Goal: Task Accomplishment & Management: Use online tool/utility

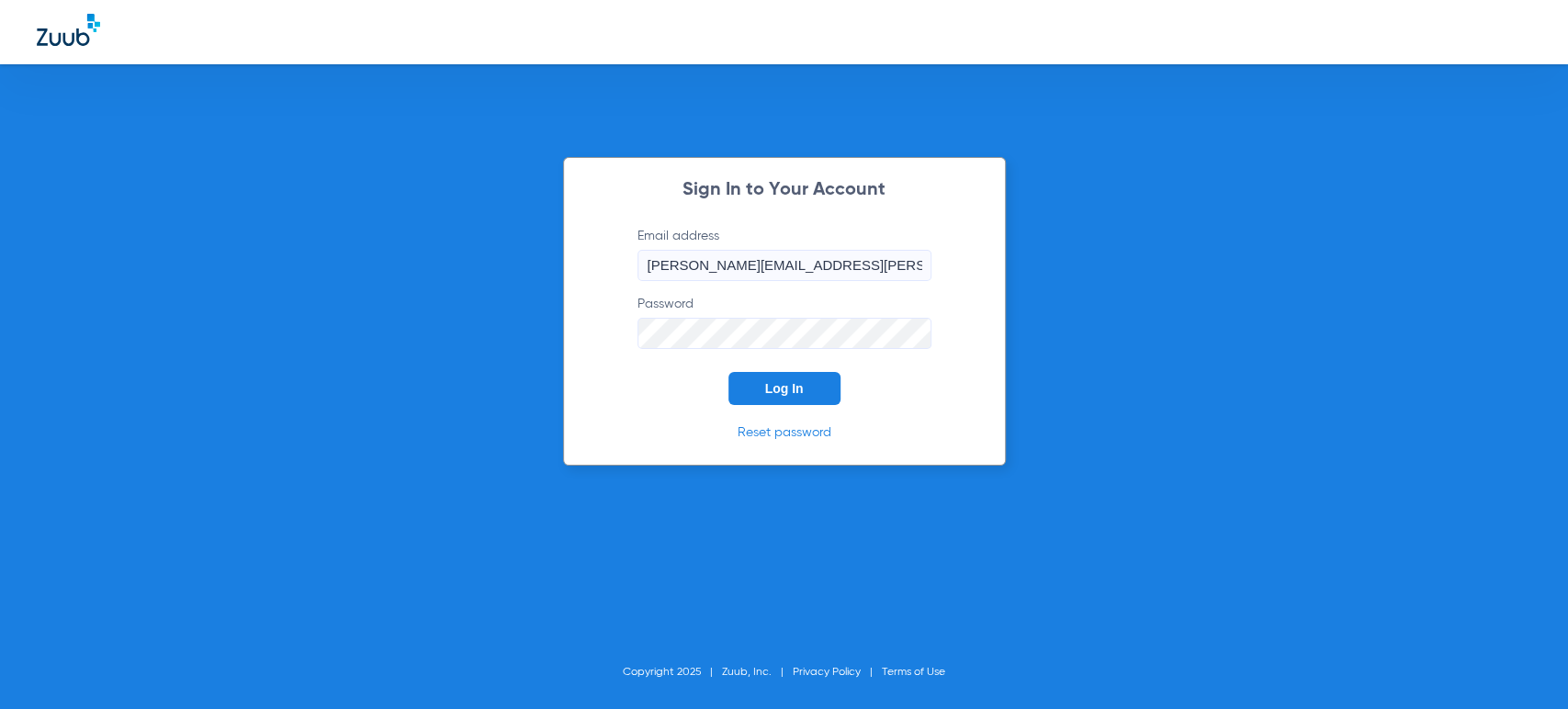
click at [762, 376] on button "Log In" at bounding box center [784, 389] width 112 height 33
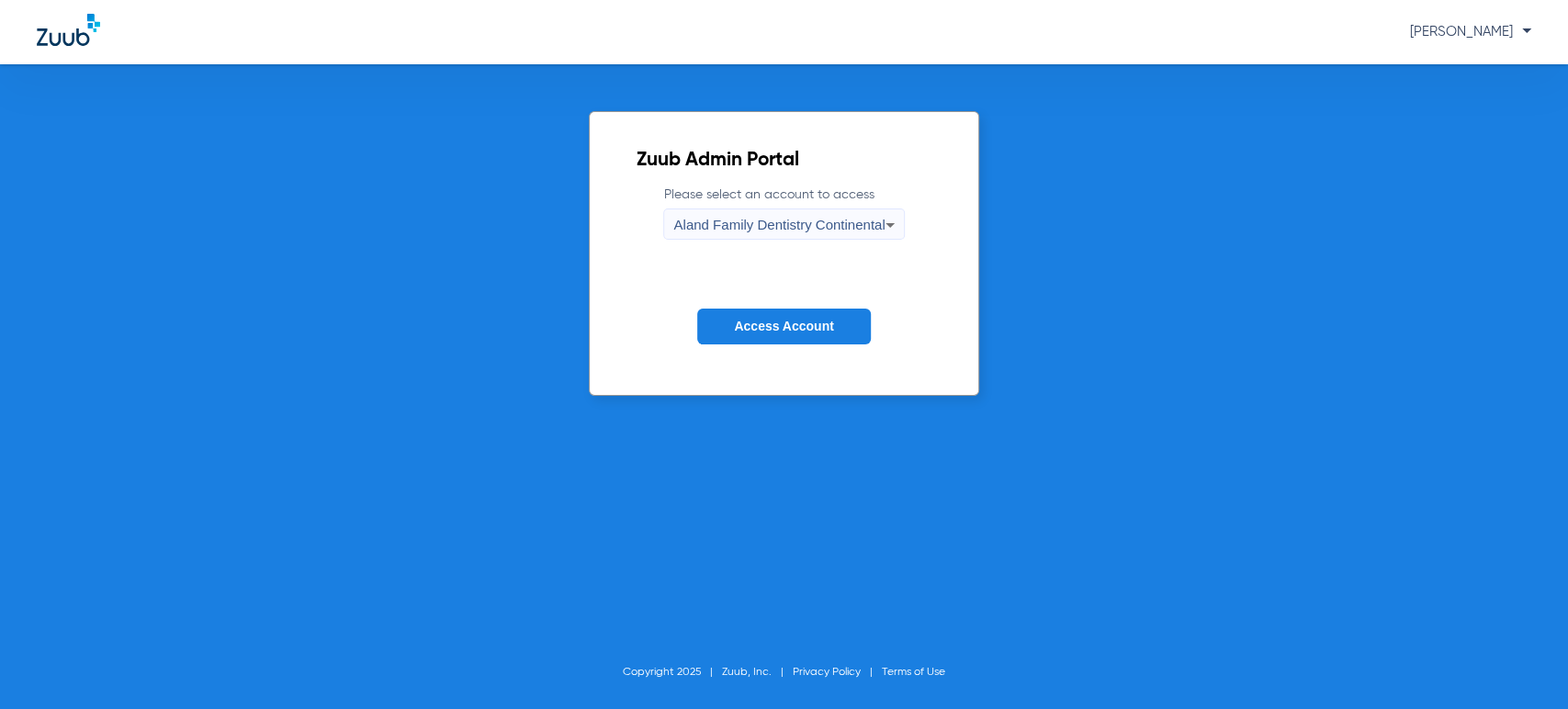
click at [827, 311] on button "Access Account" at bounding box center [784, 326] width 173 height 36
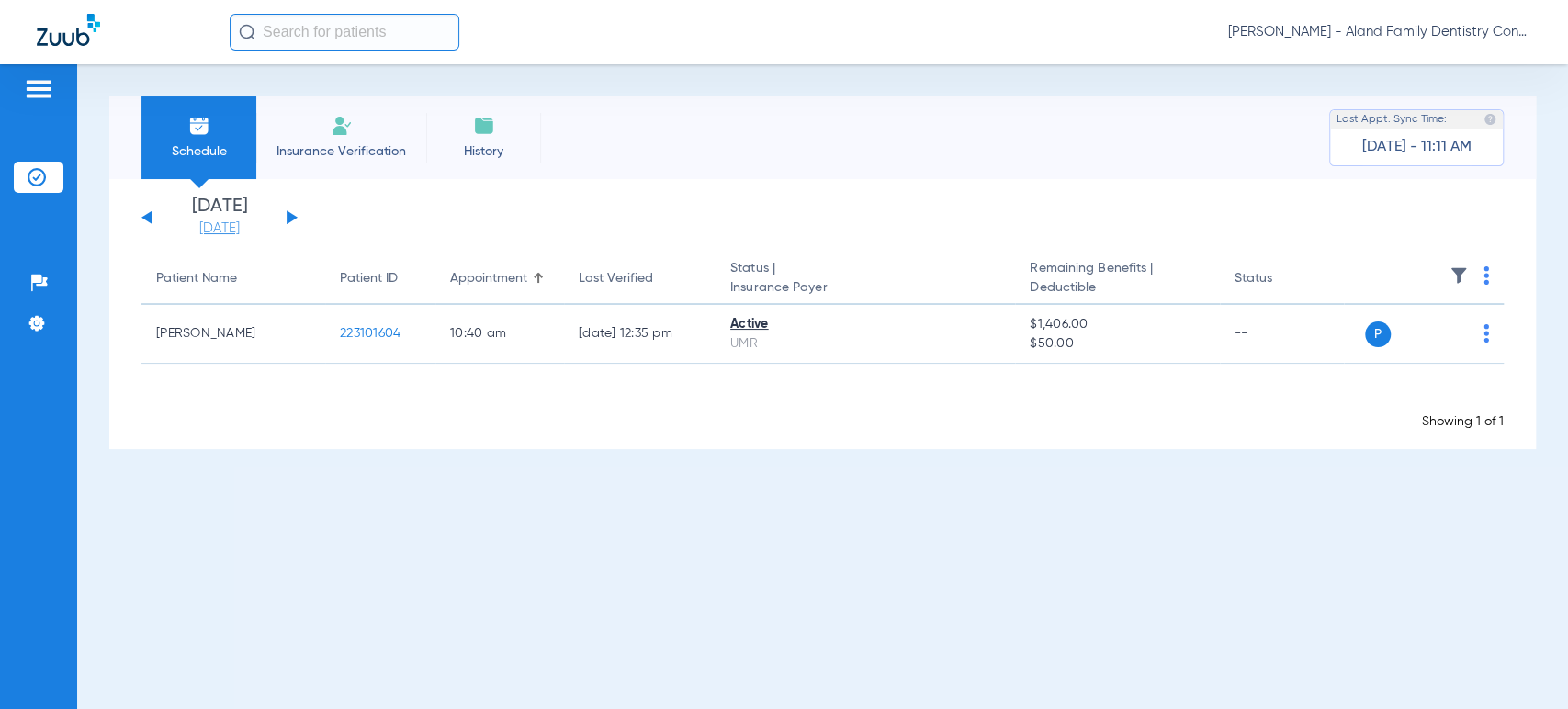
click at [246, 222] on link "[DATE]" at bounding box center [219, 229] width 110 height 18
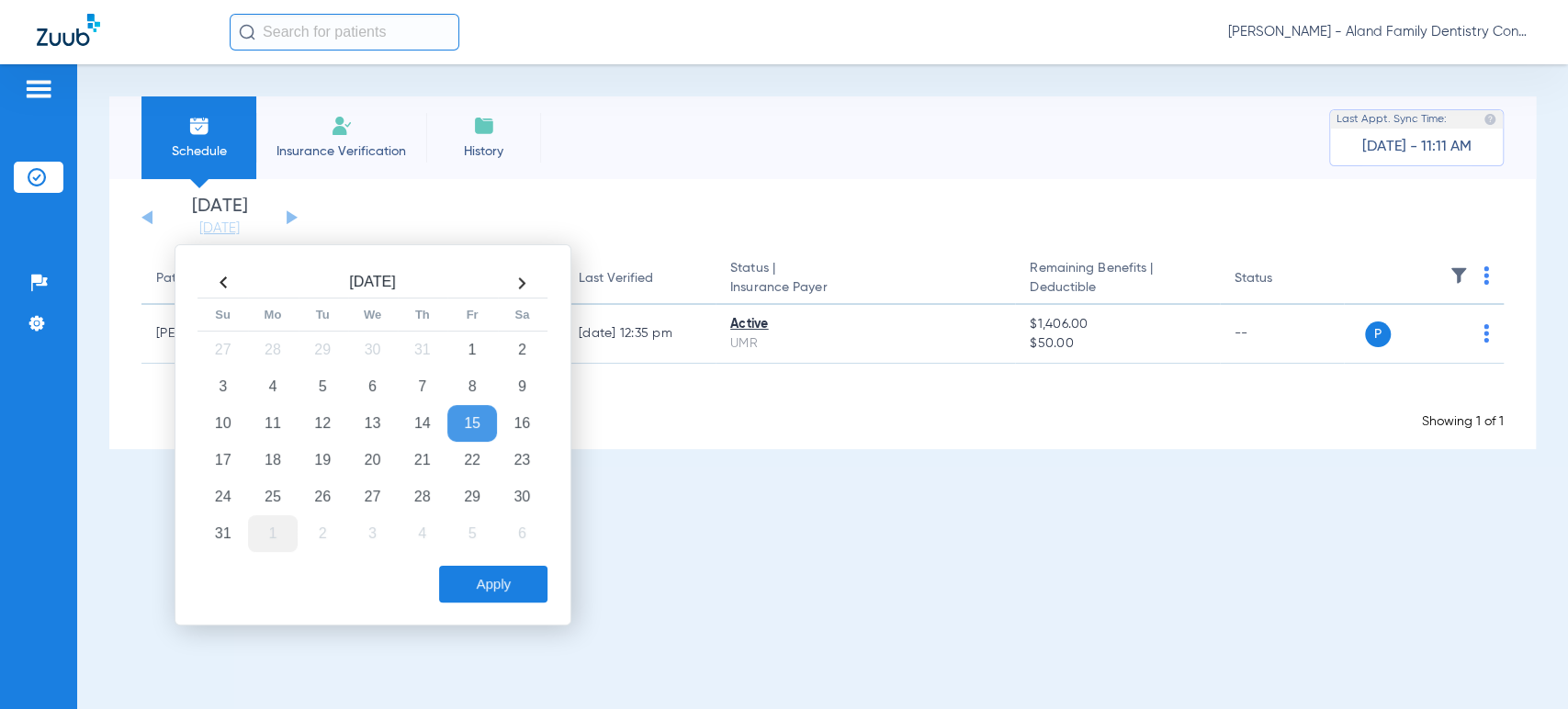
click at [259, 540] on td "1" at bounding box center [272, 534] width 50 height 37
click at [462, 572] on button "Apply" at bounding box center [493, 585] width 108 height 37
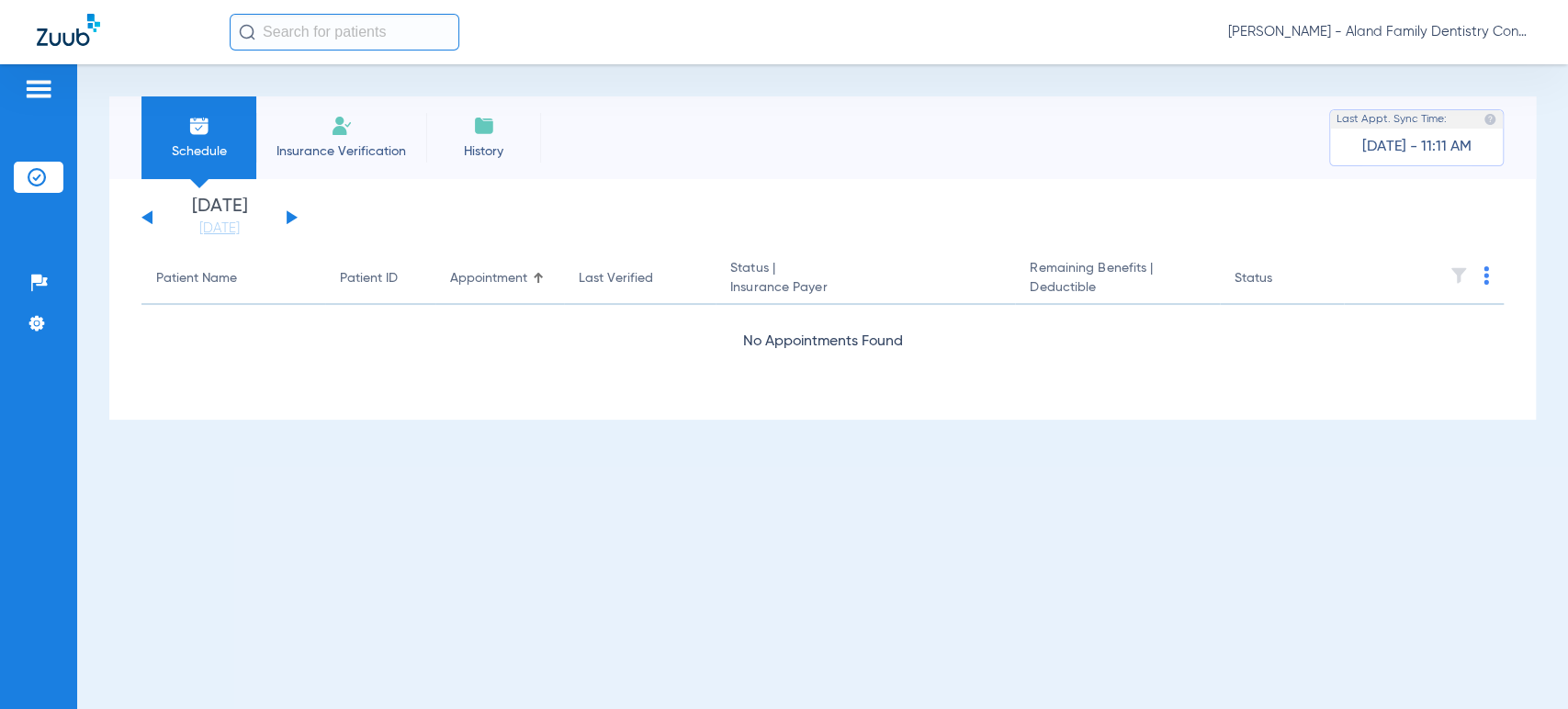
click at [290, 220] on button at bounding box center [292, 217] width 11 height 14
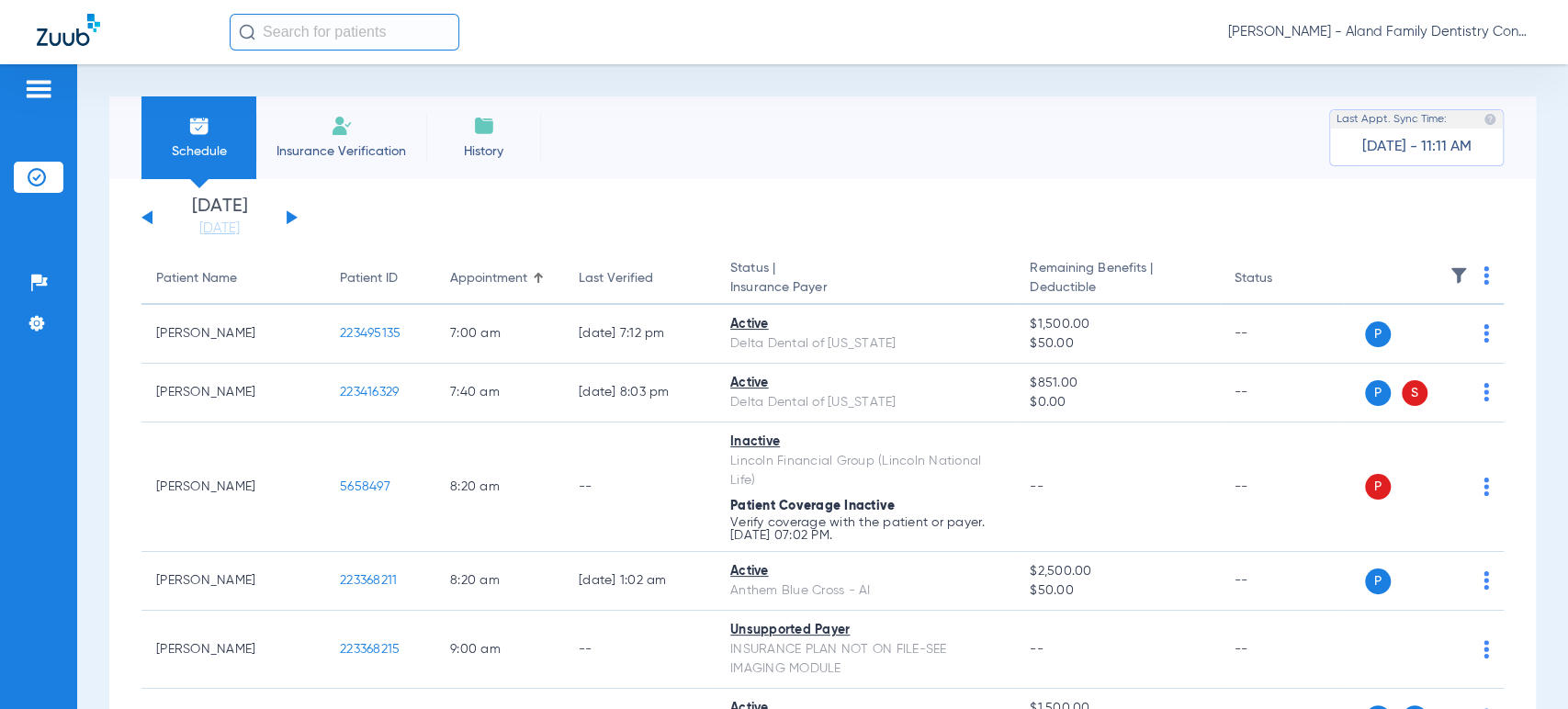
click at [1450, 277] on img at bounding box center [1459, 275] width 18 height 18
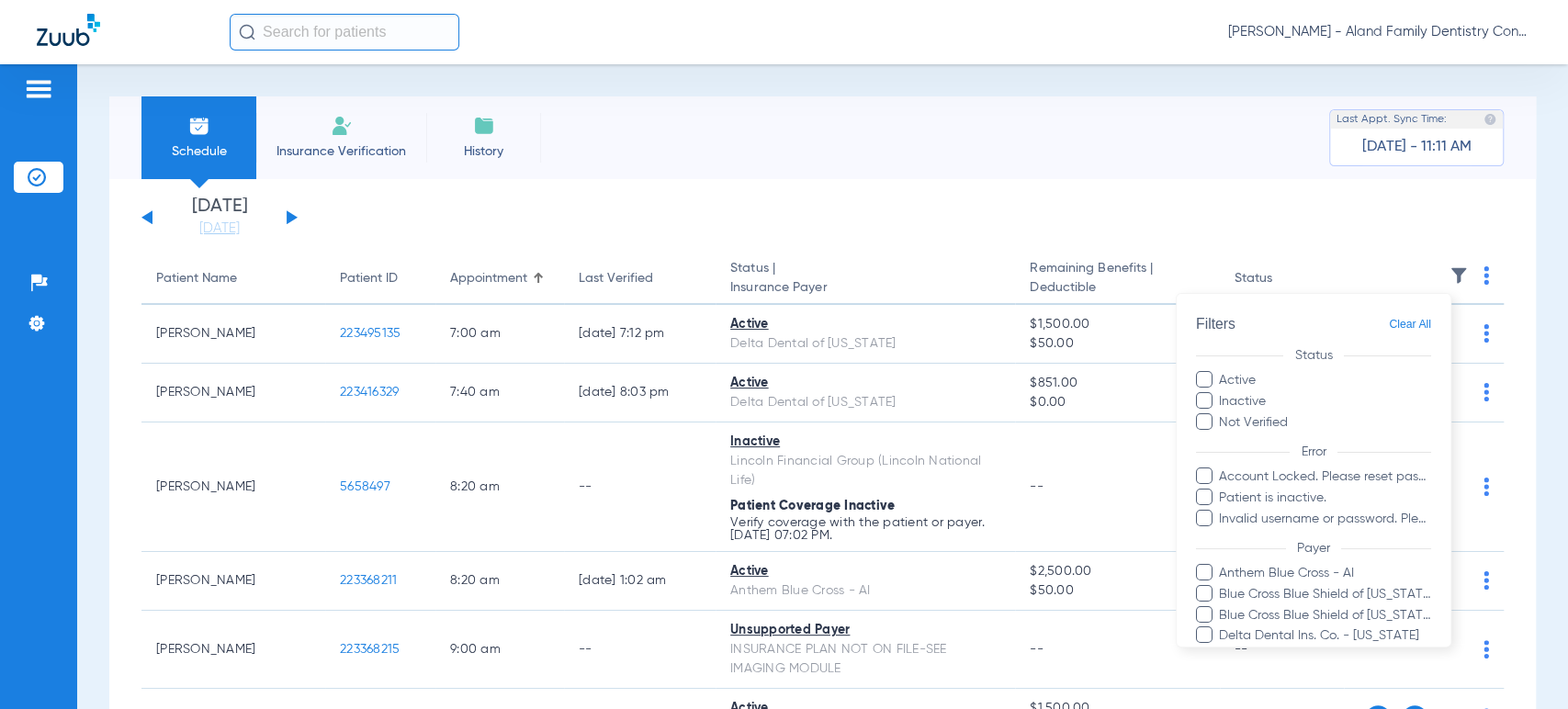
click at [1469, 280] on div at bounding box center [784, 354] width 1568 height 709
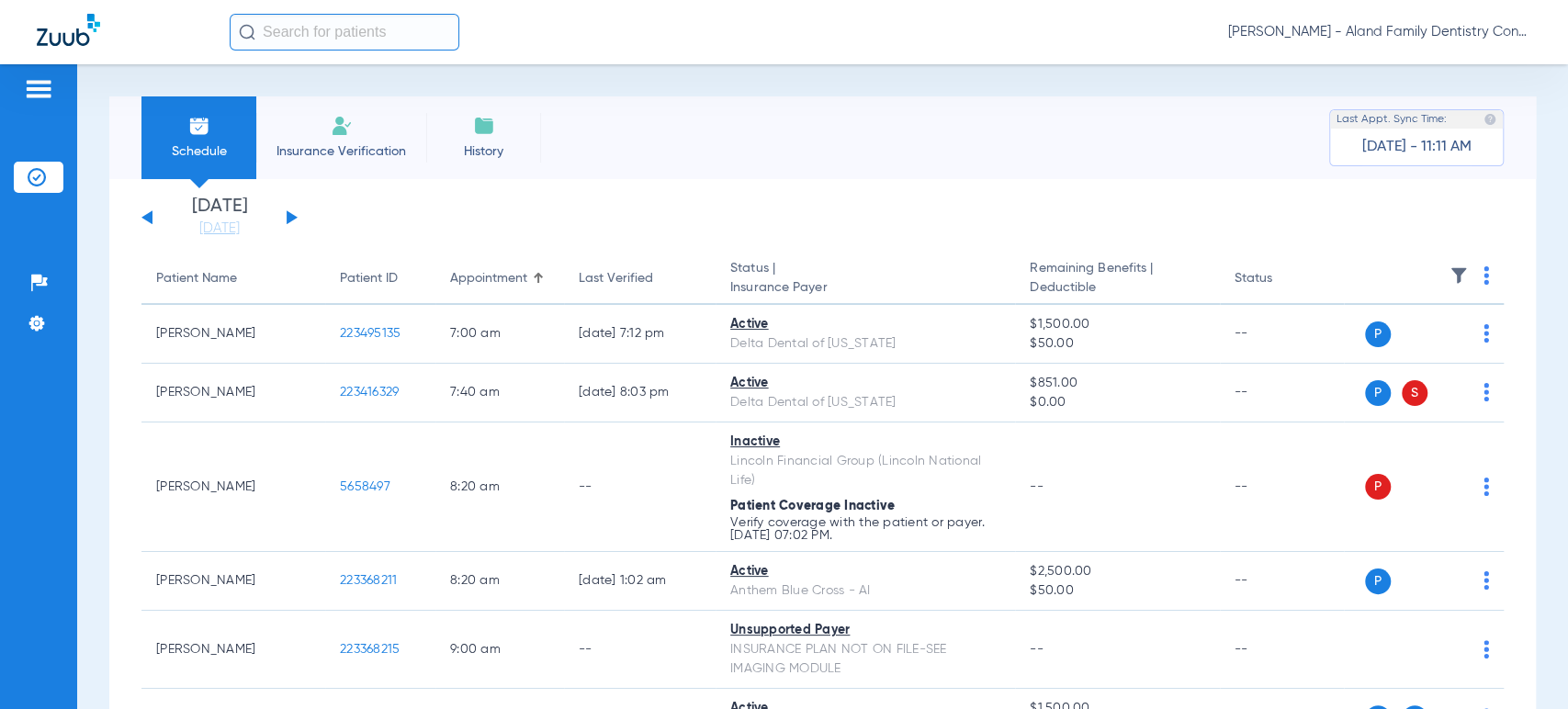
click at [1483, 280] on img at bounding box center [1486, 275] width 6 height 18
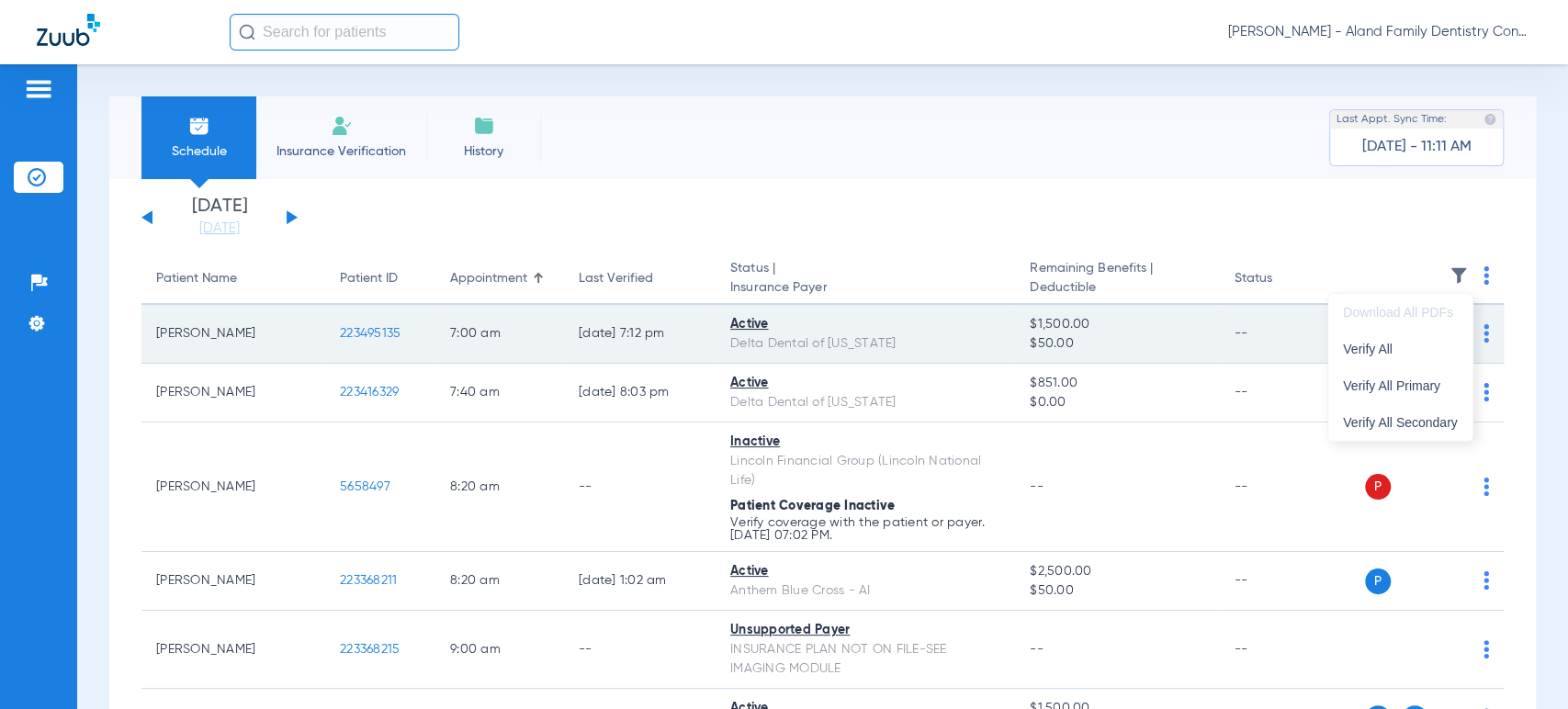
drag, startPoint x: 1398, startPoint y: 358, endPoint x: 1156, endPoint y: 312, distance: 246.3
click at [1398, 357] on button "Verify All" at bounding box center [1401, 349] width 144 height 37
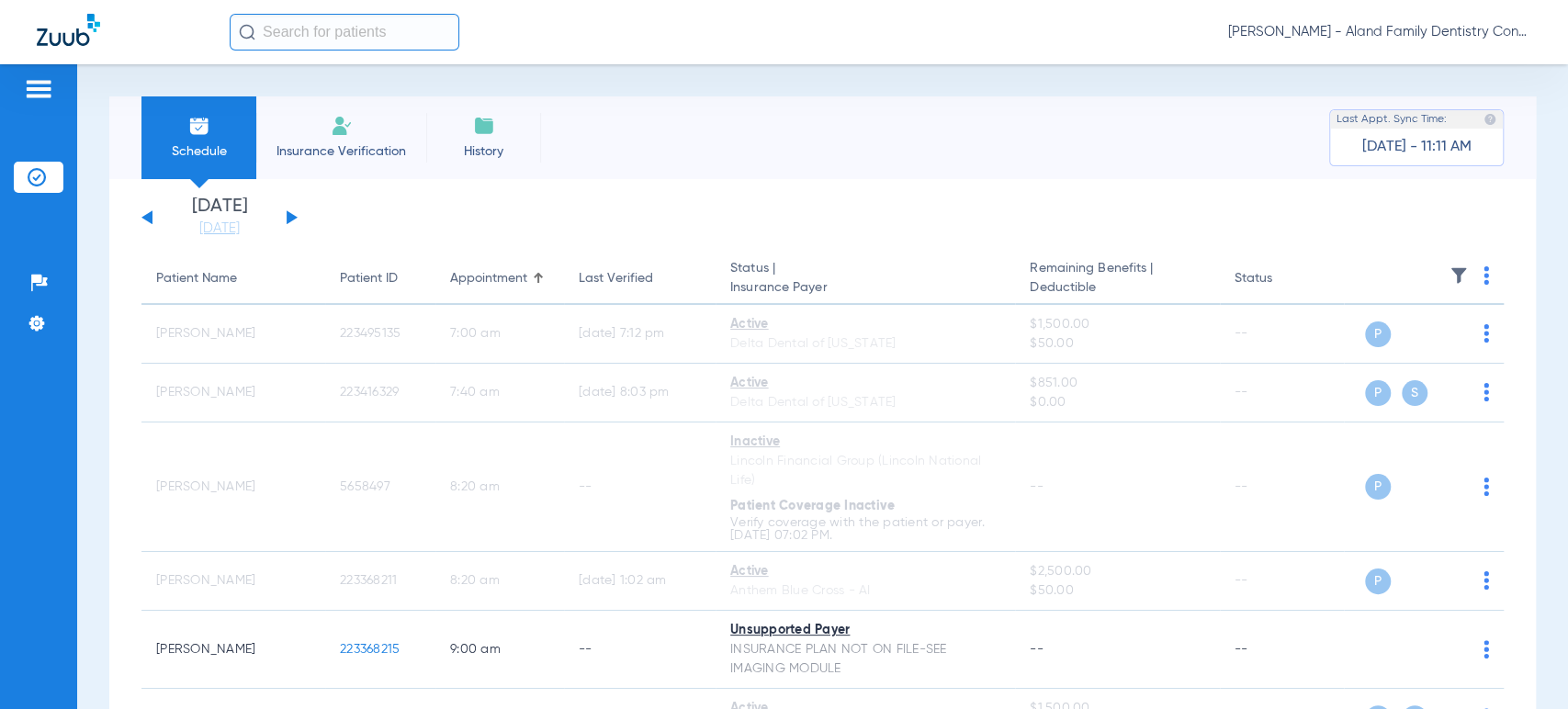
click at [287, 225] on div "[DATE] [DATE] [DATE] [DATE] [DATE] [DATE] [DATE] [DATE] [DATE] [DATE] [DATE] [D…" at bounding box center [219, 218] width 157 height 41
click at [290, 216] on button at bounding box center [292, 217] width 11 height 14
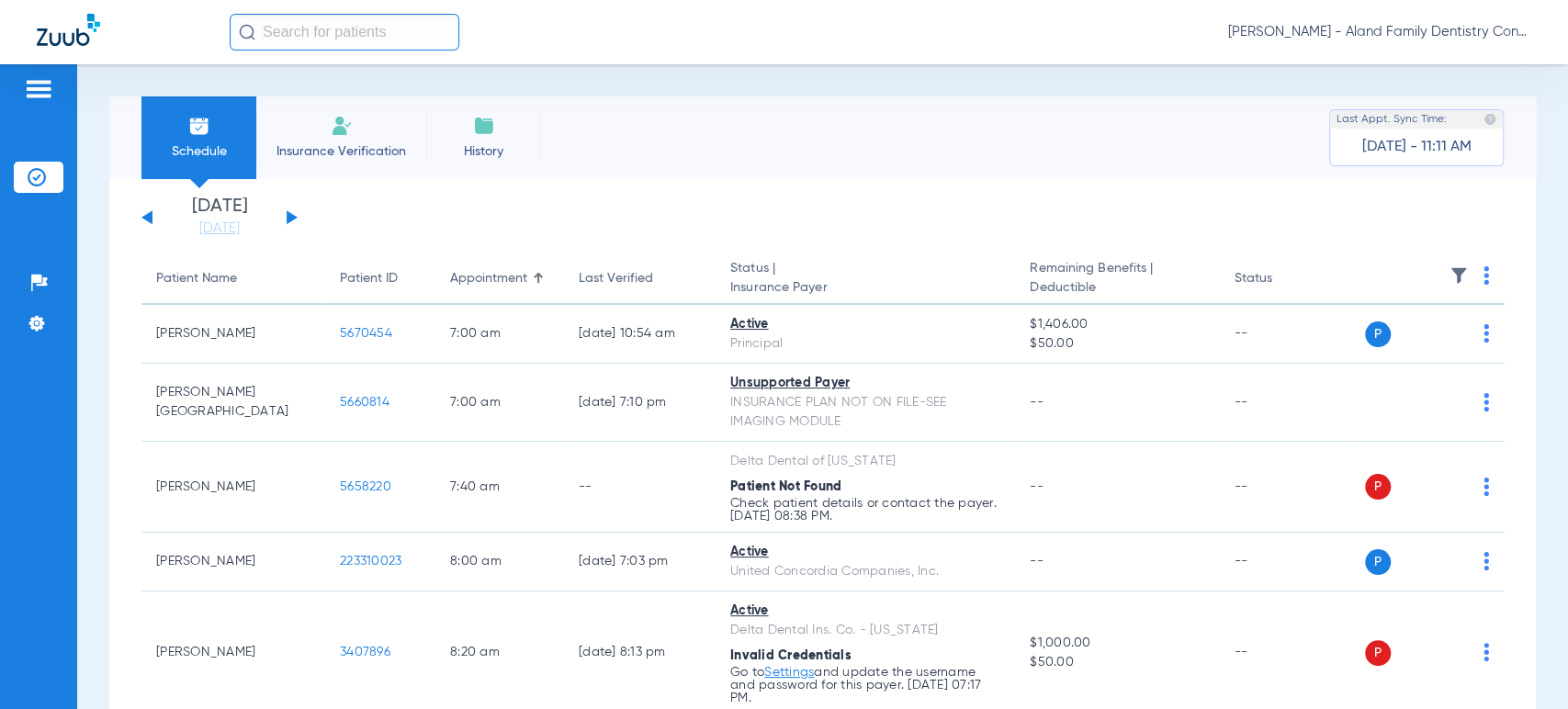
click at [1485, 281] on th at bounding box center [1424, 279] width 160 height 52
click at [1483, 275] on img at bounding box center [1486, 275] width 6 height 18
click at [1441, 351] on span "Verify All" at bounding box center [1403, 348] width 110 height 13
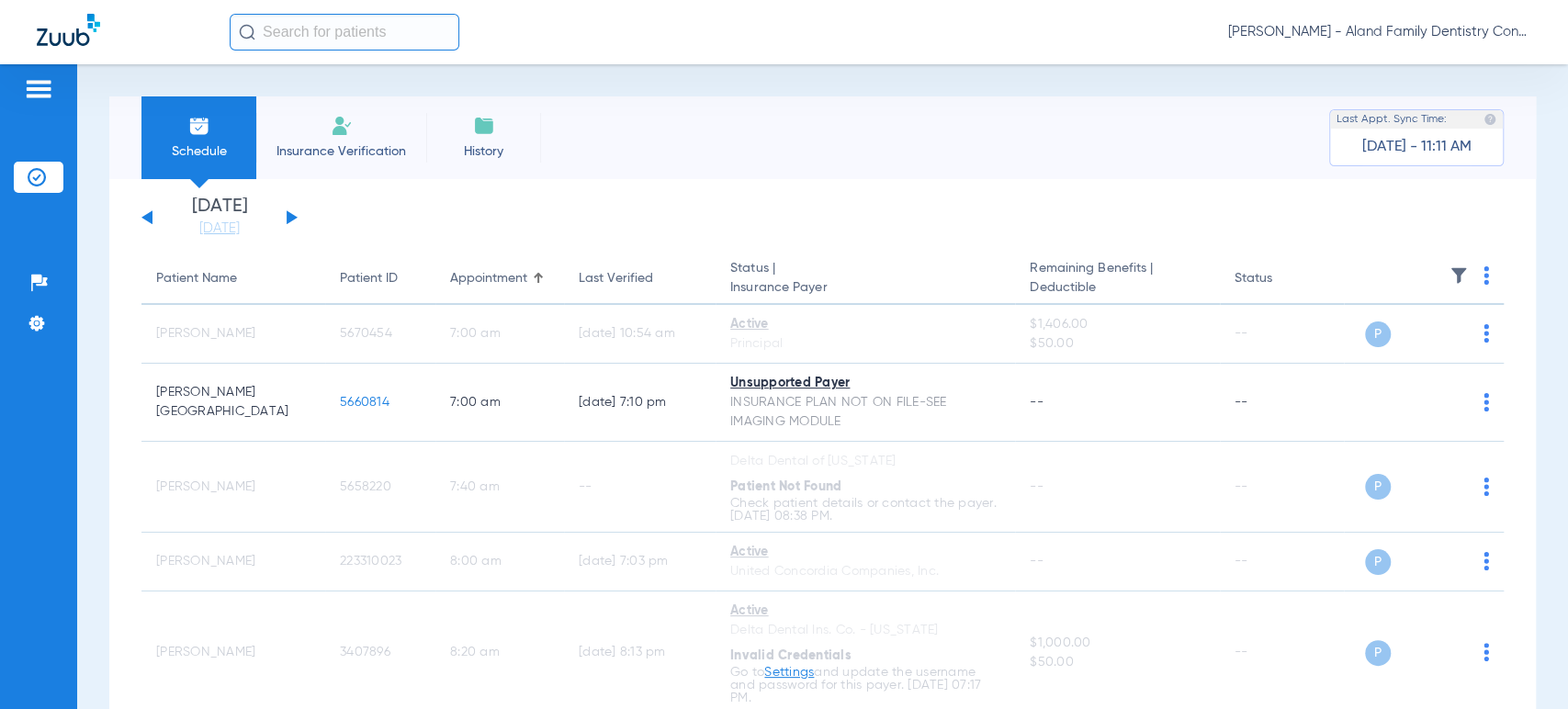
click at [290, 218] on button at bounding box center [292, 217] width 11 height 14
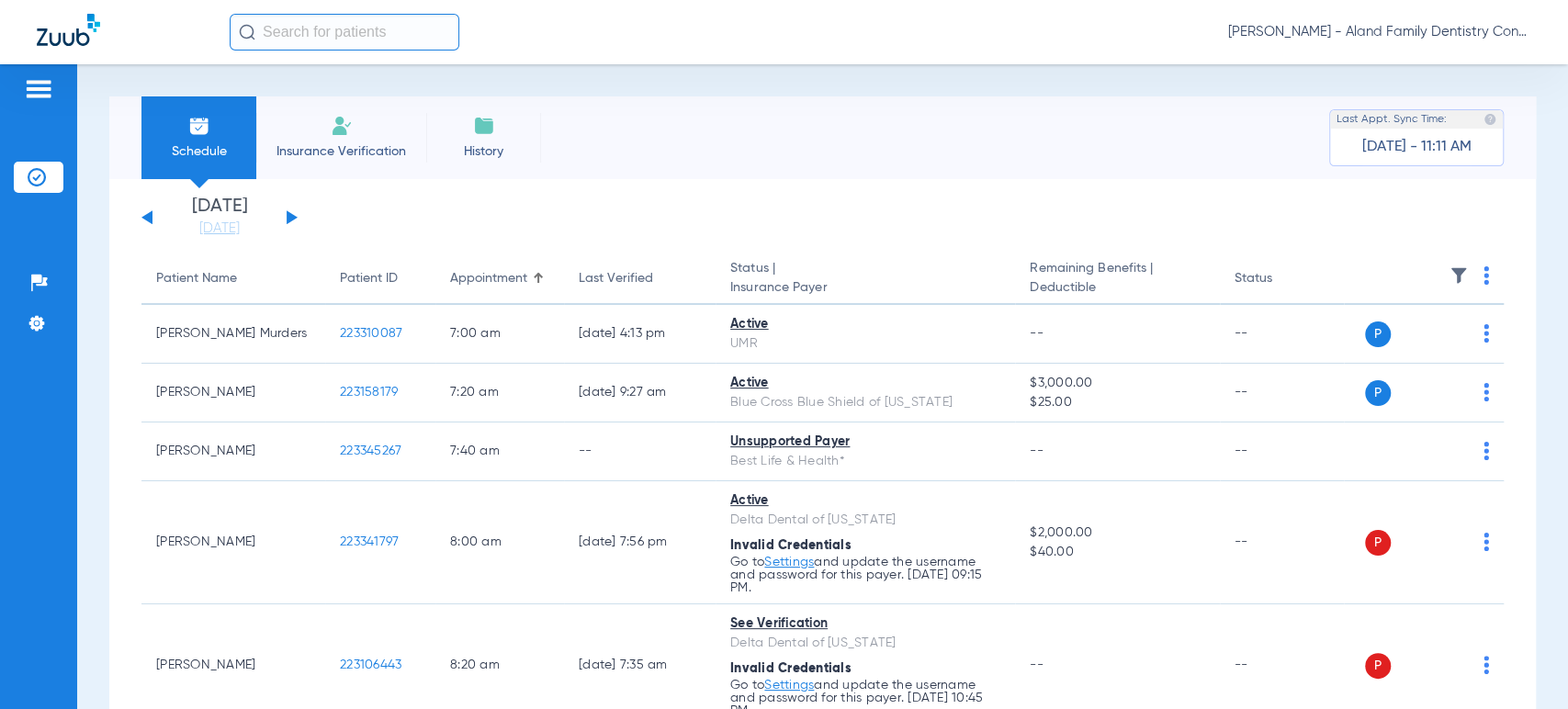
click at [1483, 283] on img at bounding box center [1486, 275] width 6 height 18
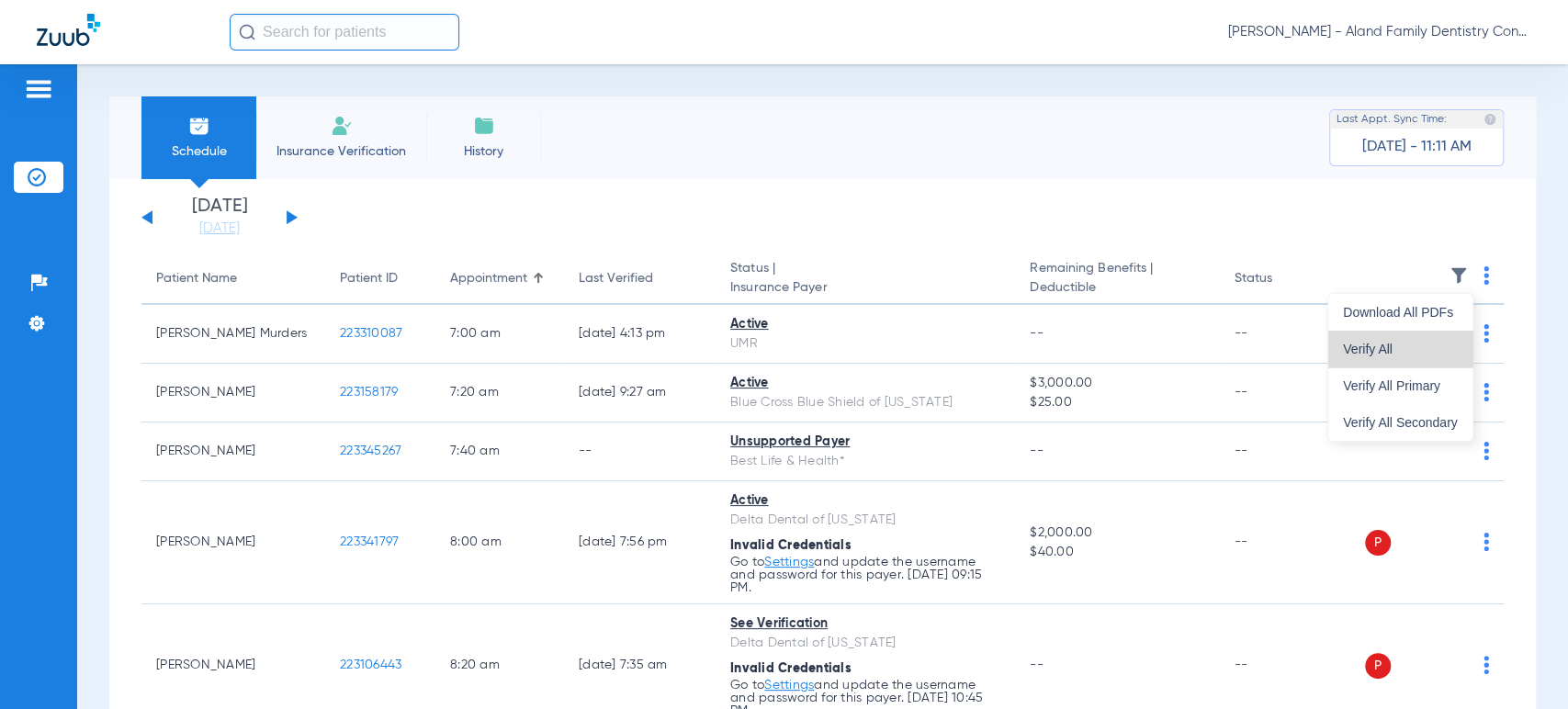
click at [1429, 351] on span "Verify All" at bounding box center [1401, 348] width 115 height 13
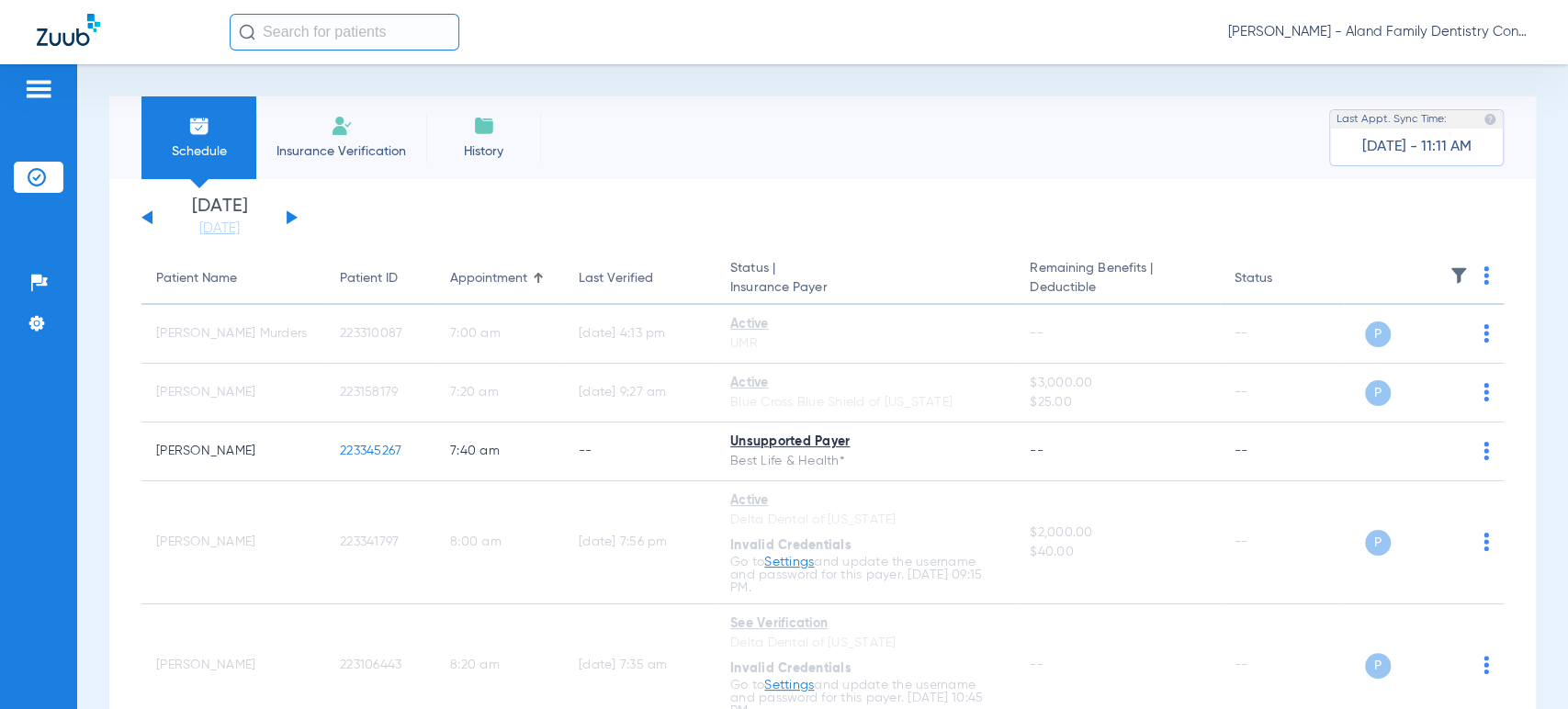
click at [290, 216] on button at bounding box center [292, 217] width 11 height 14
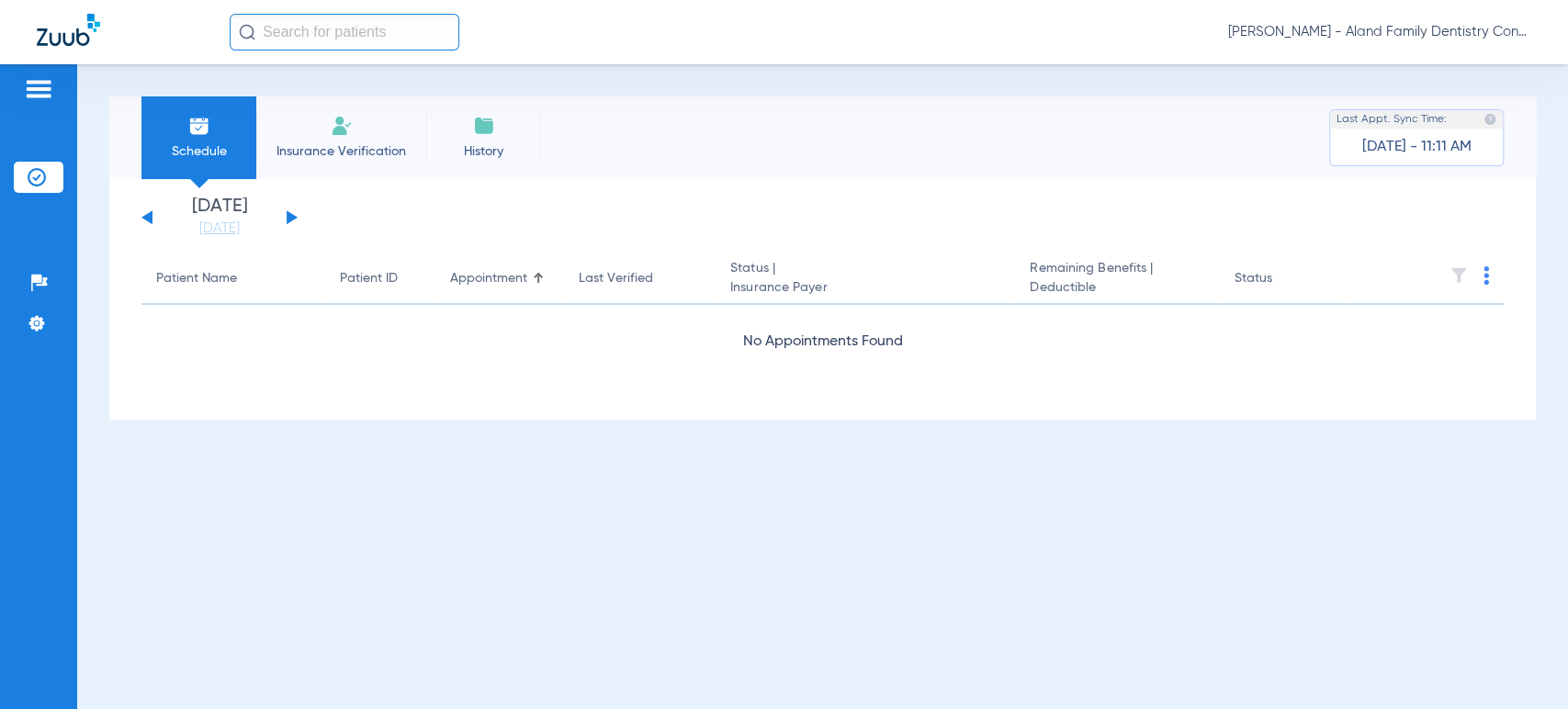
click at [1485, 277] on img at bounding box center [1486, 275] width 6 height 18
click at [1416, 343] on span "Verify All" at bounding box center [1418, 348] width 110 height 13
